Goal: Entertainment & Leisure: Consume media (video, audio)

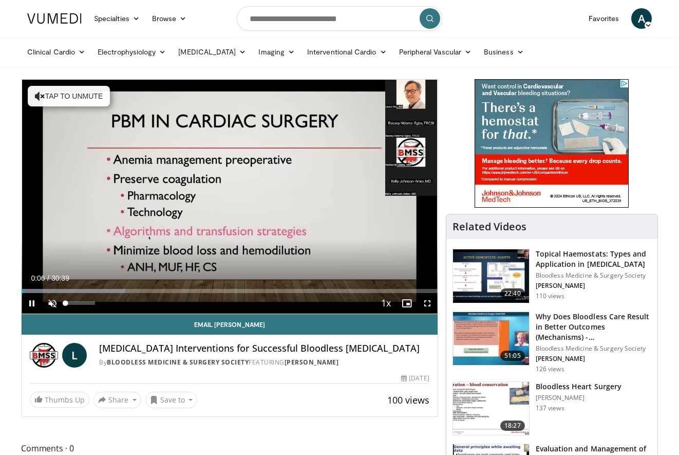
click at [50, 305] on span "Video Player" at bounding box center [52, 303] width 21 height 21
click at [31, 302] on span "Video Player" at bounding box center [32, 303] width 21 height 21
click at [32, 302] on span "Video Player" at bounding box center [32, 303] width 21 height 21
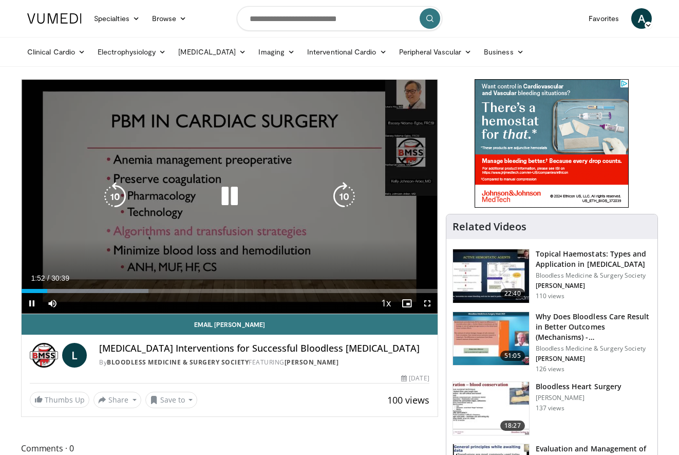
click at [229, 194] on icon "Video Player" at bounding box center [229, 196] width 29 height 29
